Goal: Task Accomplishment & Management: Use online tool/utility

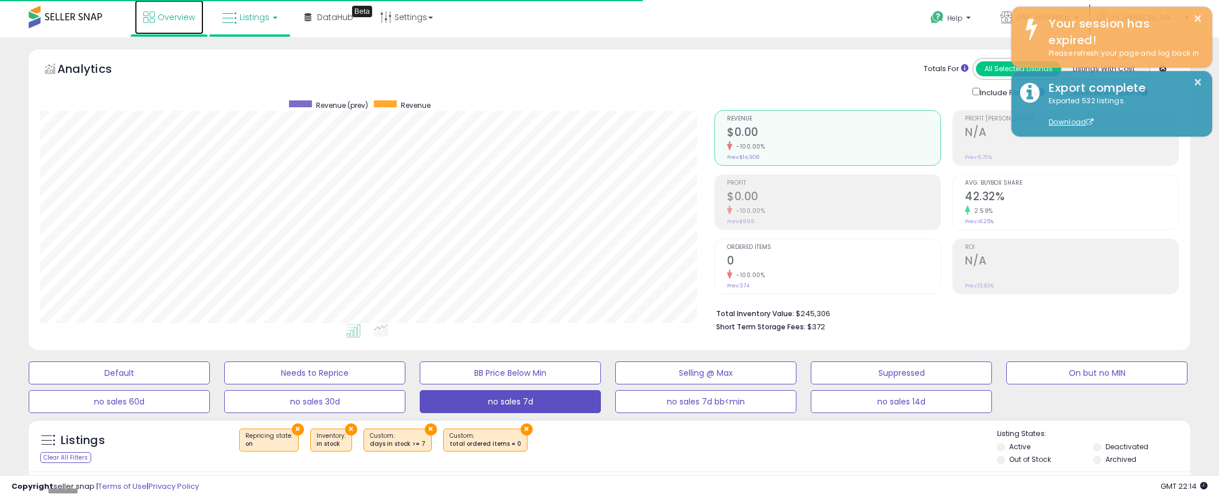
scroll to position [235, 674]
